Goal: Information Seeking & Learning: Understand process/instructions

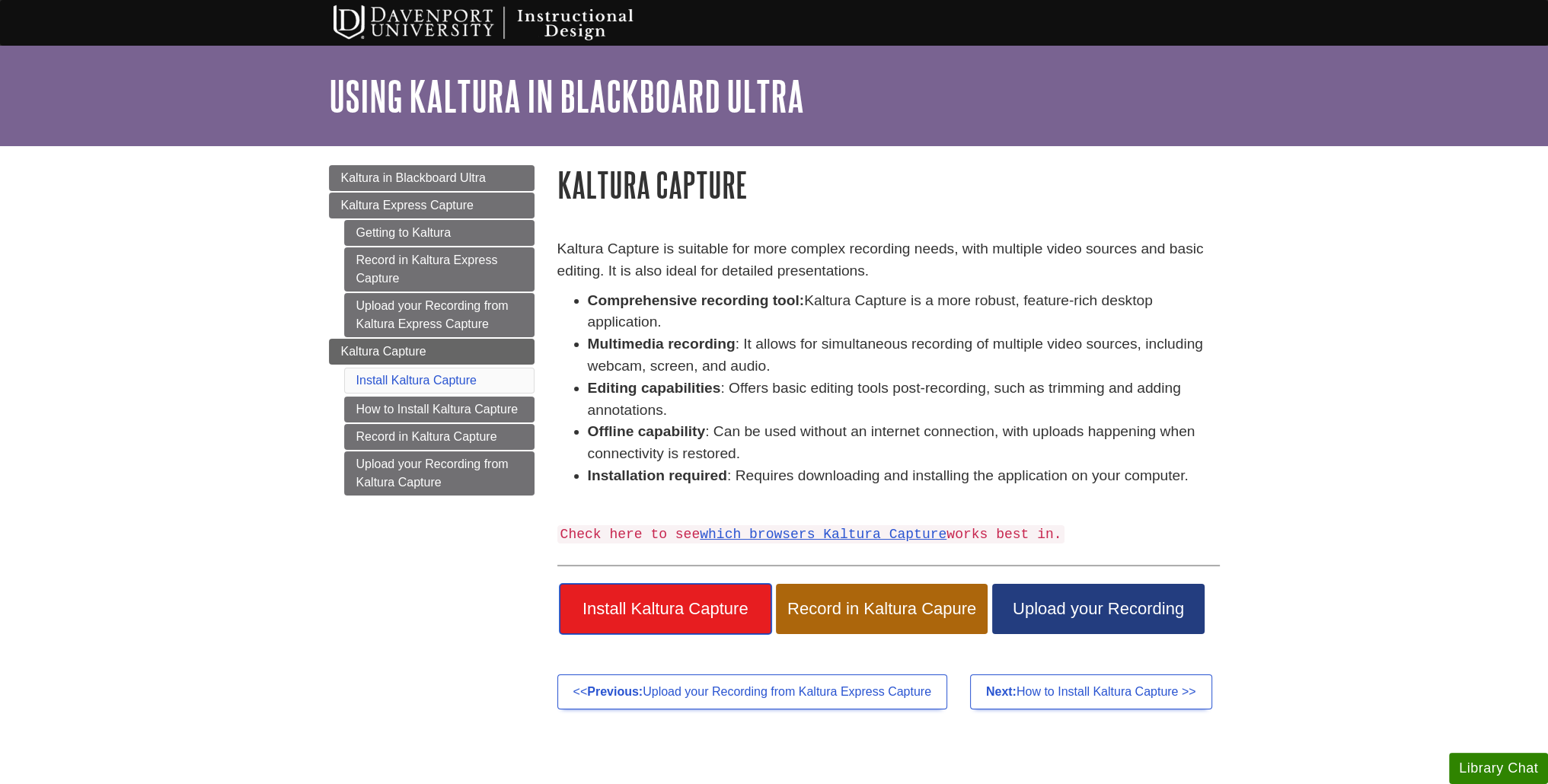
click at [706, 596] on link "Install Kaltura Capture" at bounding box center [666, 608] width 212 height 50
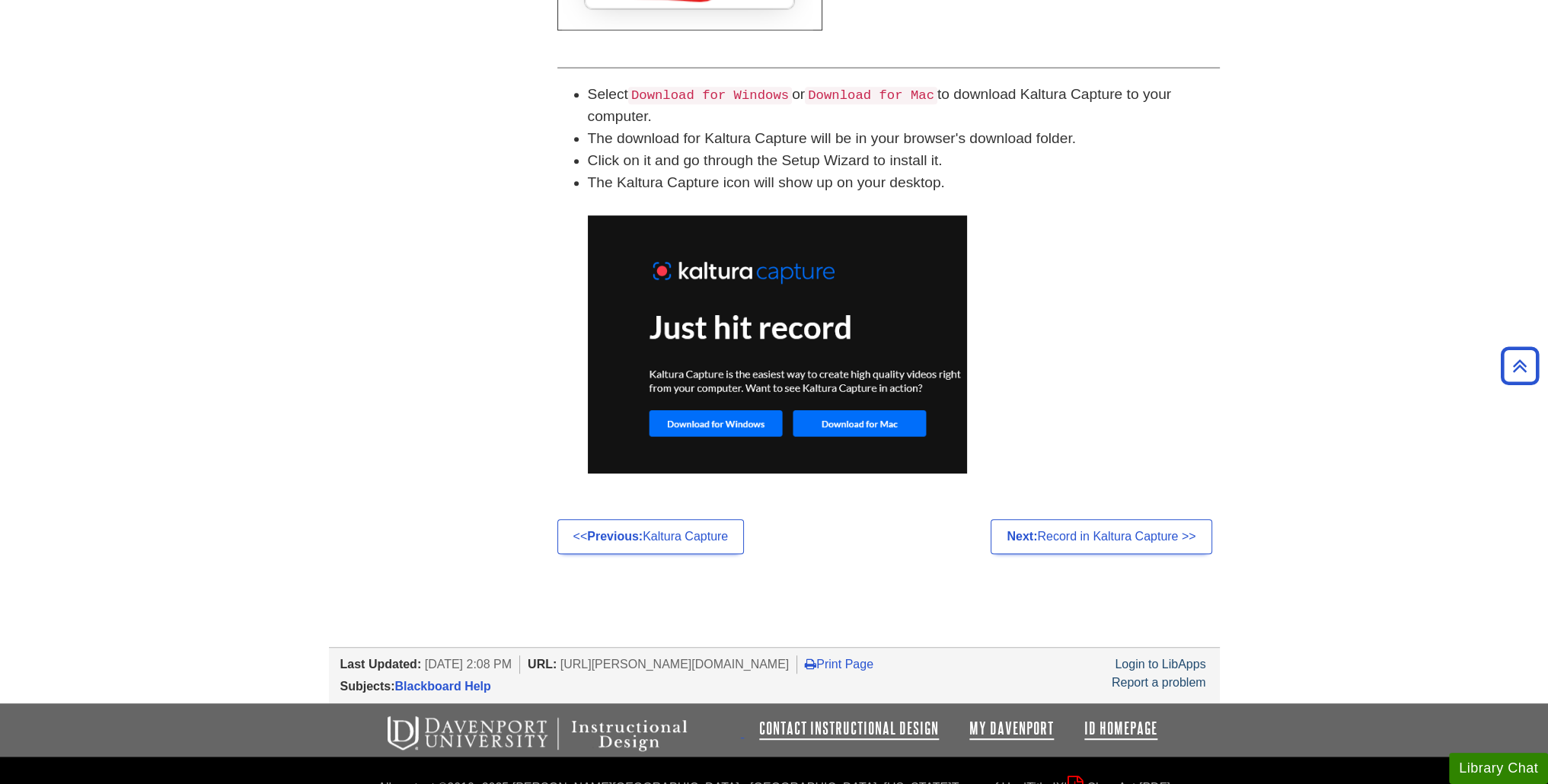
scroll to position [1035, 0]
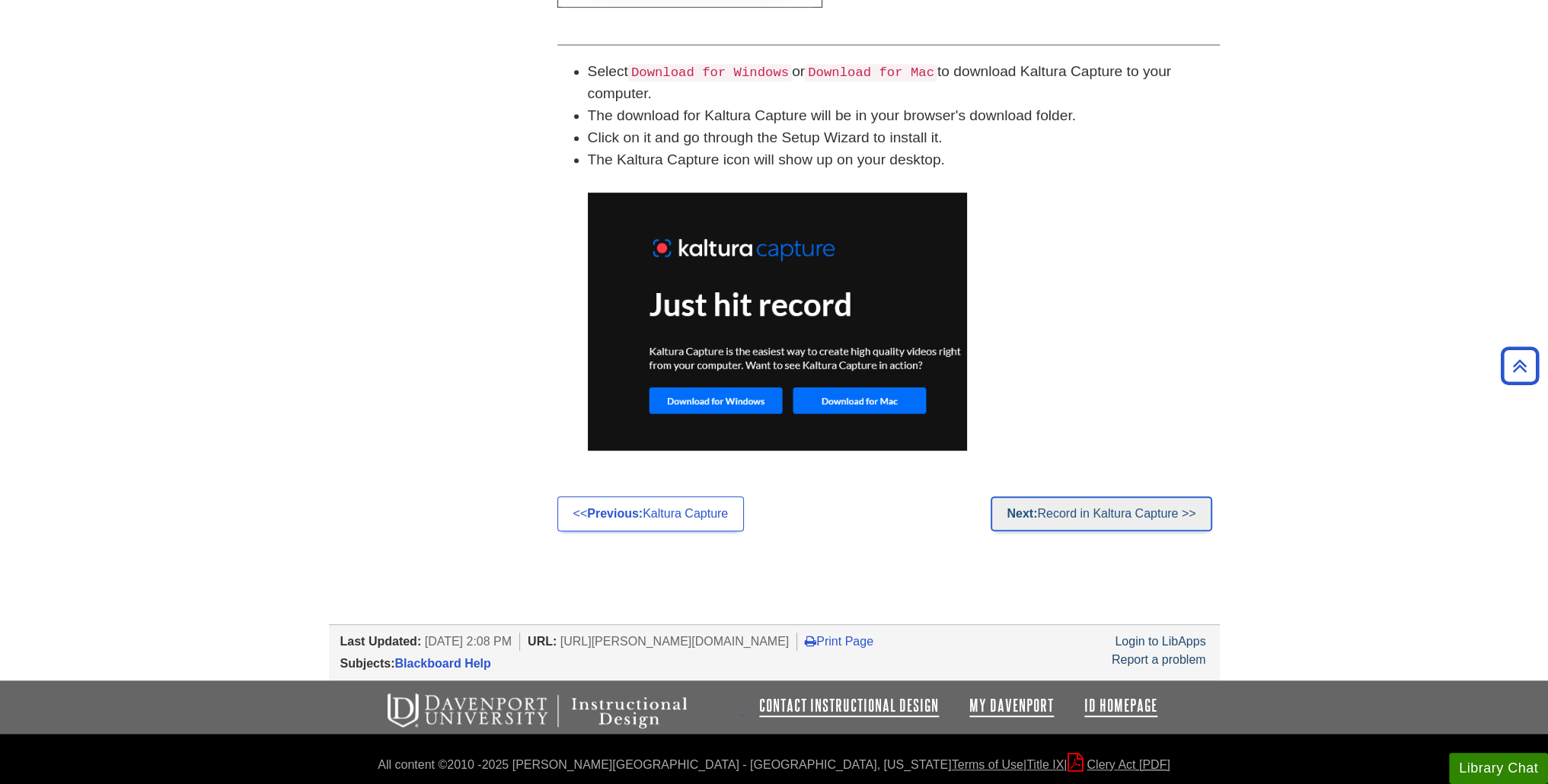
click at [1048, 512] on link "Next: Record in Kaltura Capture >>" at bounding box center [1100, 514] width 220 height 35
